Goal: Go to known website: Go to known website

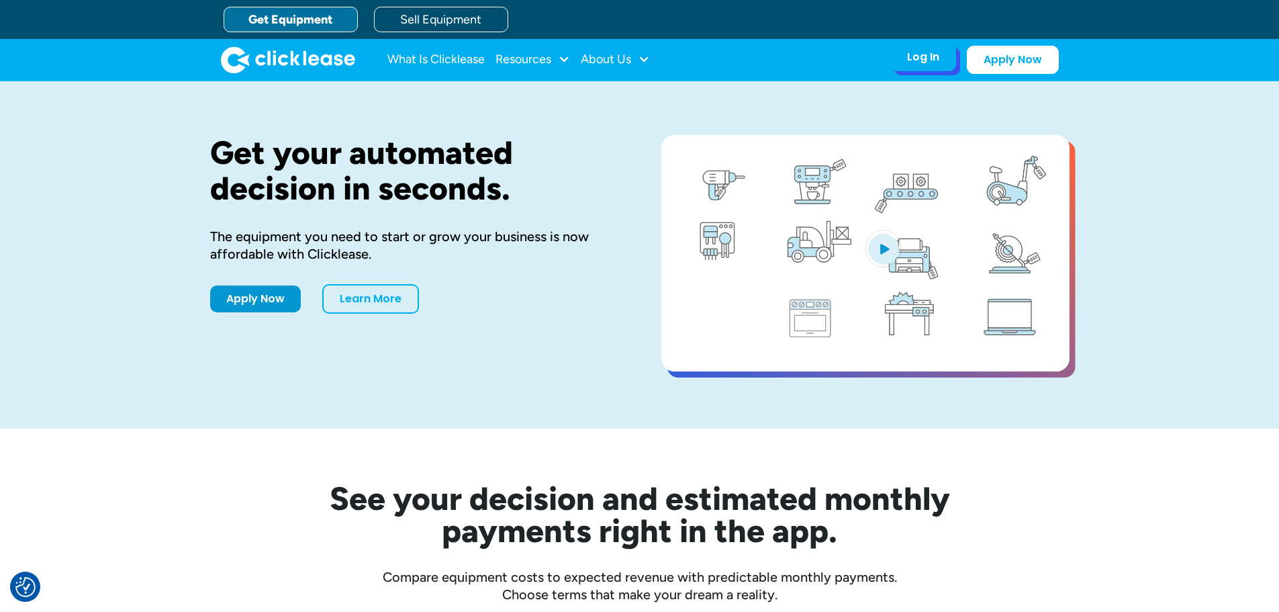
click at [925, 60] on div "Log In" at bounding box center [923, 56] width 32 height 13
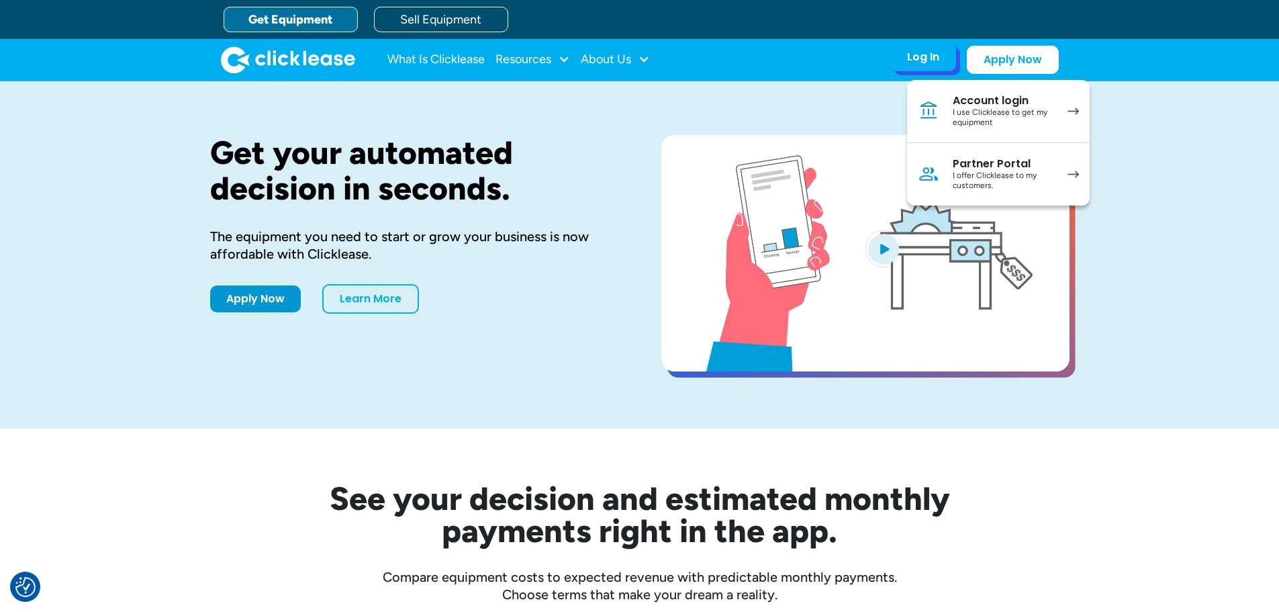
click at [1027, 113] on div "I use Clicklease to get my equipment" at bounding box center [1003, 117] width 101 height 21
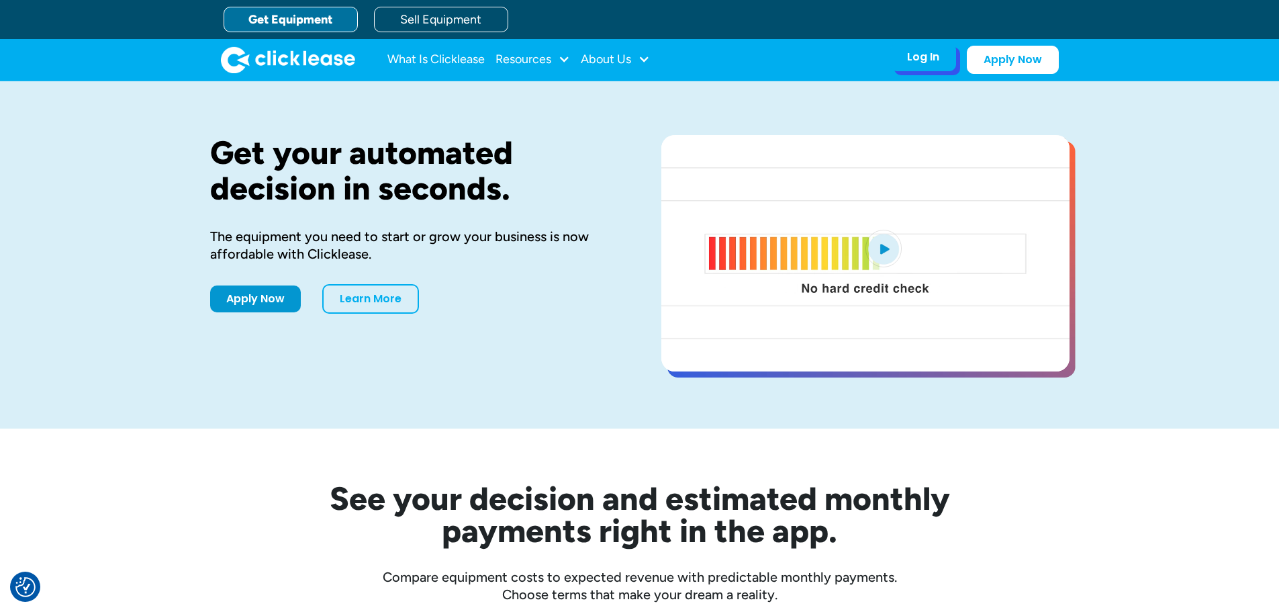
click at [922, 56] on div "Log In" at bounding box center [923, 56] width 32 height 13
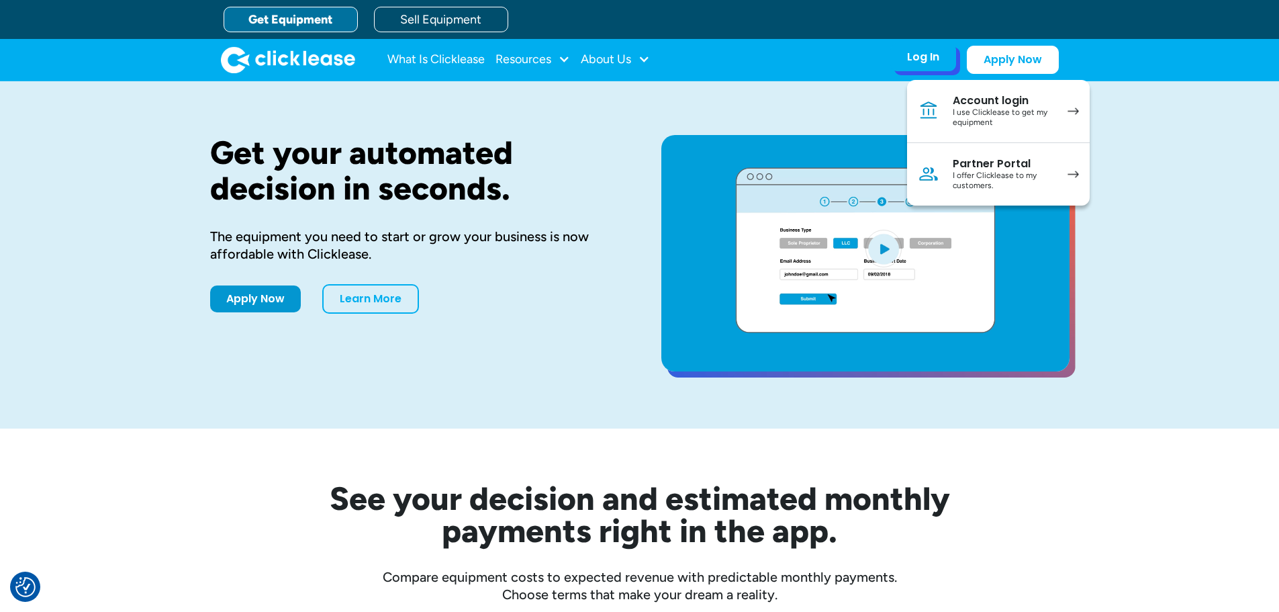
click at [990, 157] on div "Partner Portal" at bounding box center [1003, 163] width 101 height 13
